Goal: Information Seeking & Learning: Find specific fact

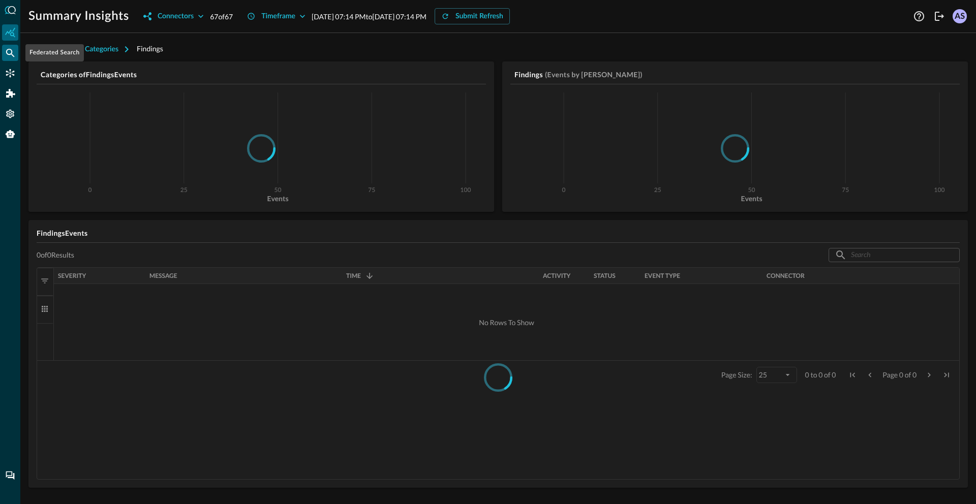
click at [6, 51] on icon "Federated Search" at bounding box center [10, 53] width 10 height 10
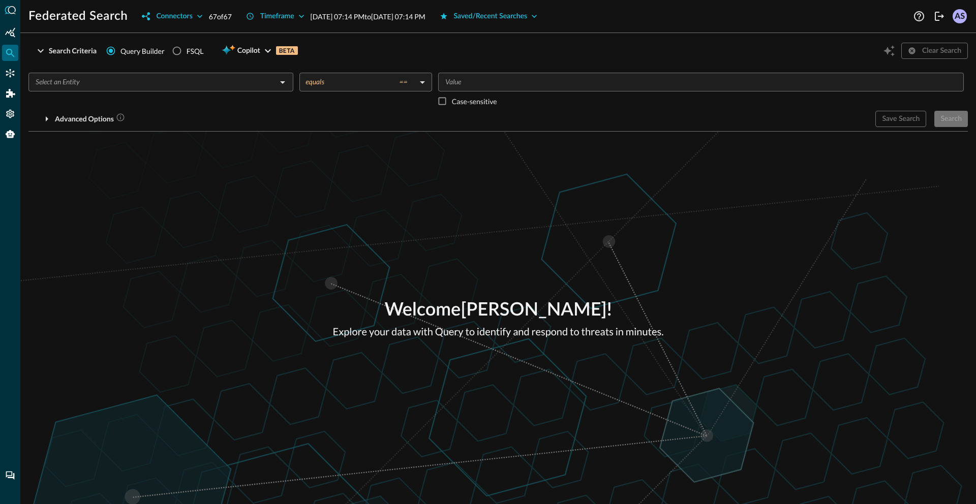
click at [151, 76] on input "text" at bounding box center [153, 82] width 242 height 13
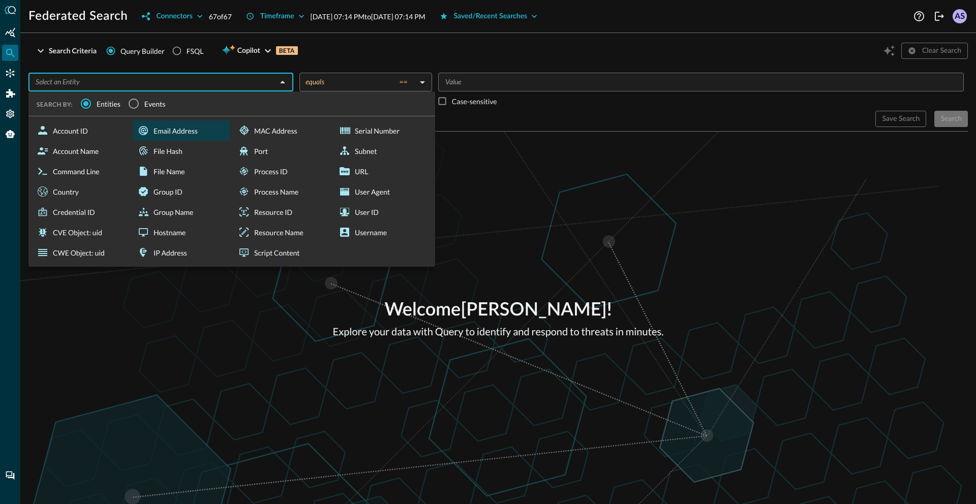
click at [170, 132] on div "Email Address" at bounding box center [181, 130] width 97 height 20
type input "Email Address"
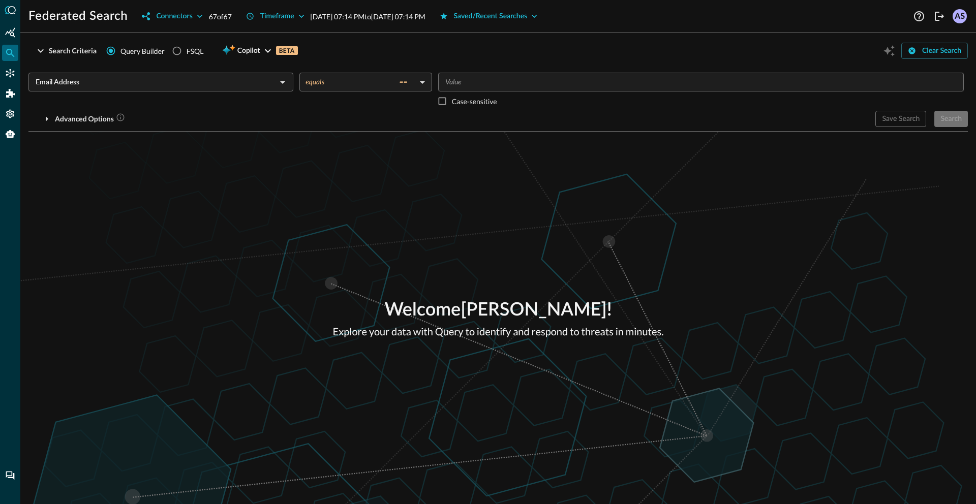
click at [402, 83] on body "Federated Search Connectors 67 of 67 Timeframe [DATE] 07:14 PM to [DATE] 07:14 …" at bounding box center [488, 252] width 976 height 504
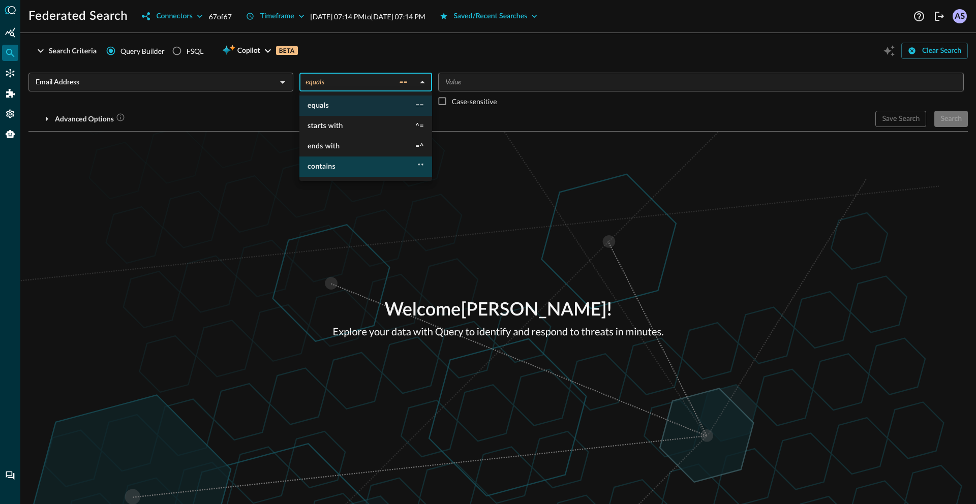
click at [361, 161] on li "contains **" at bounding box center [365, 166] width 133 height 20
type input "contains"
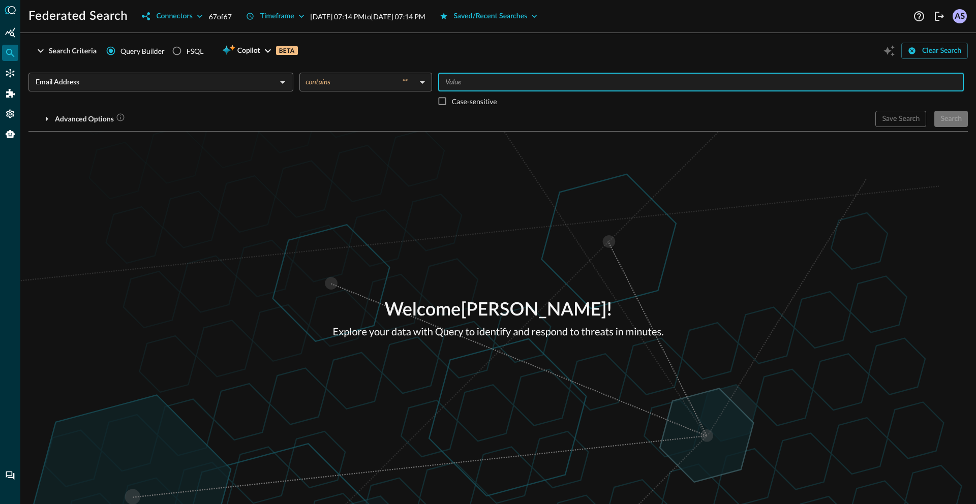
click at [453, 85] on input "Value" at bounding box center [700, 82] width 518 height 13
type input "query"
click at [955, 121] on div "Search" at bounding box center [950, 119] width 21 height 13
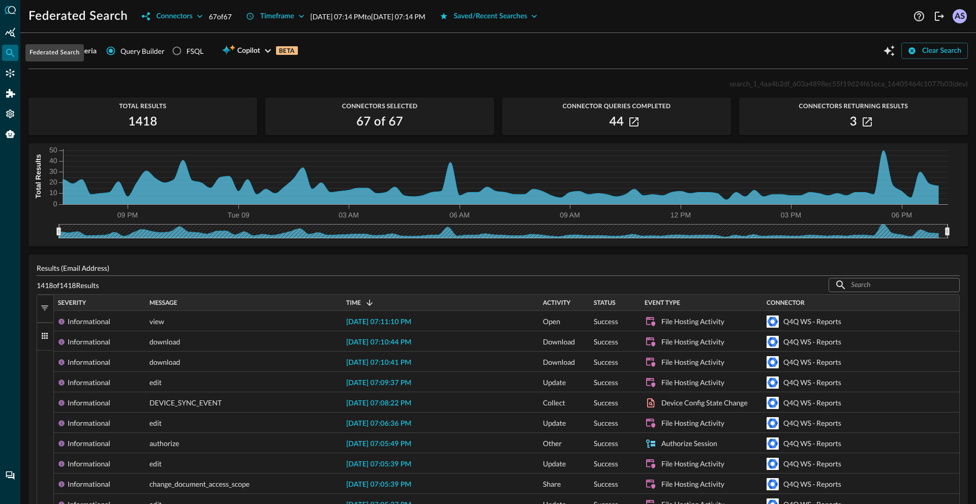
click at [6, 55] on icon "Federated Search" at bounding box center [10, 53] width 10 height 10
click at [45, 46] on icon "button" at bounding box center [41, 51] width 12 height 12
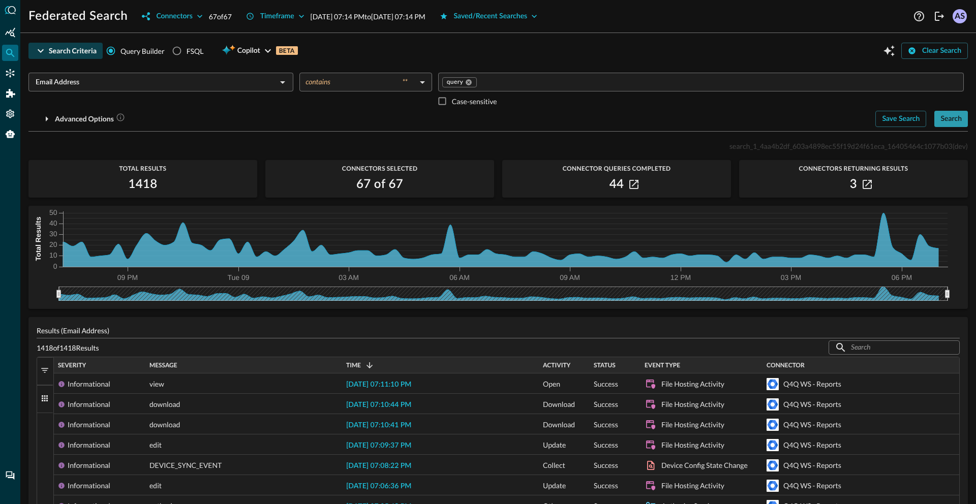
click at [954, 118] on div "Search" at bounding box center [950, 119] width 21 height 13
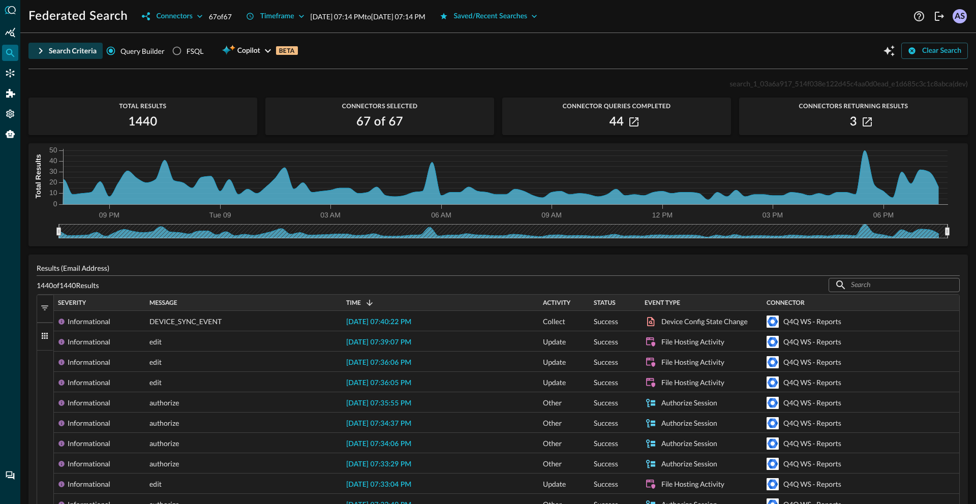
click at [2, 52] on div "Federated Search" at bounding box center [10, 53] width 16 height 16
click at [62, 49] on div "Search Criteria" at bounding box center [73, 51] width 48 height 13
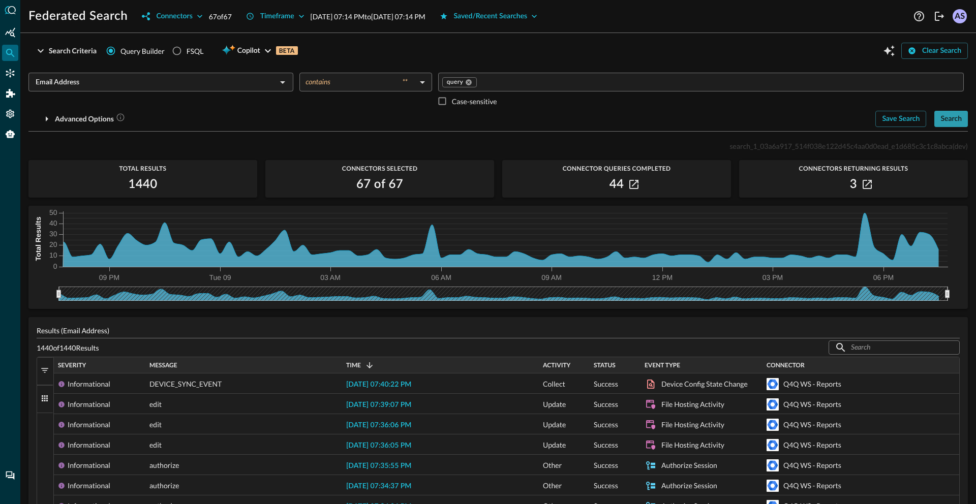
click at [954, 116] on div "Search" at bounding box center [950, 119] width 21 height 13
